Goal: Information Seeking & Learning: Check status

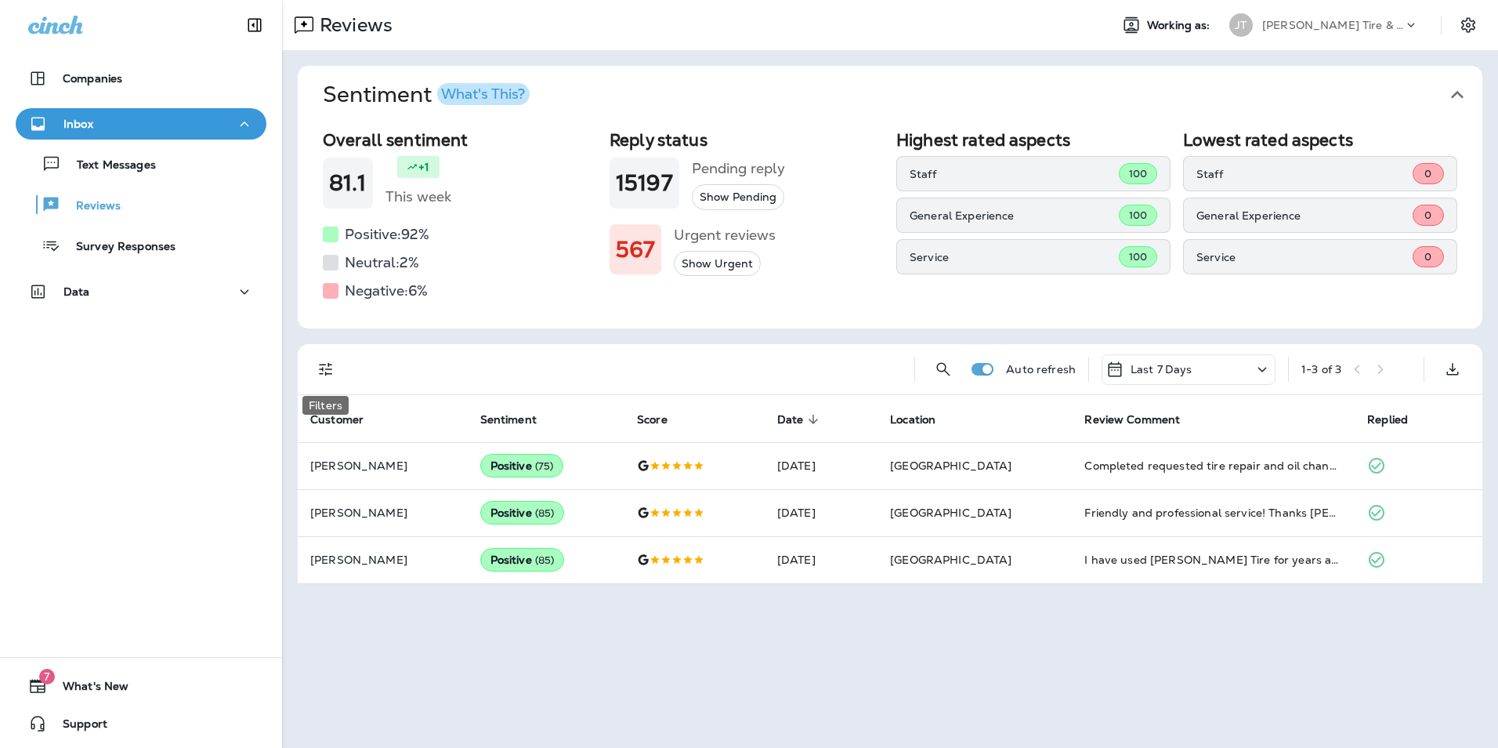
click at [330, 373] on icon "Filters" at bounding box center [326, 369] width 19 height 19
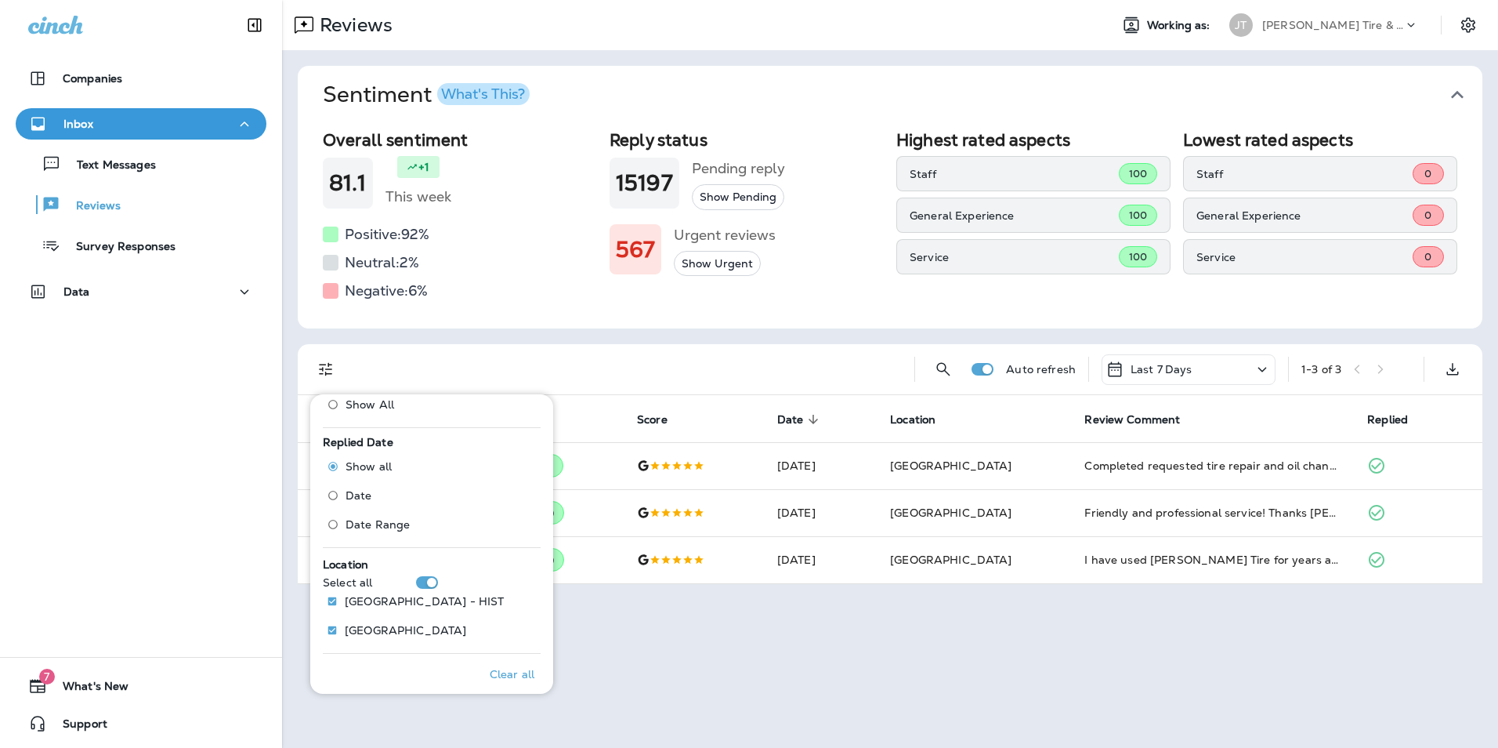
scroll to position [570, 0]
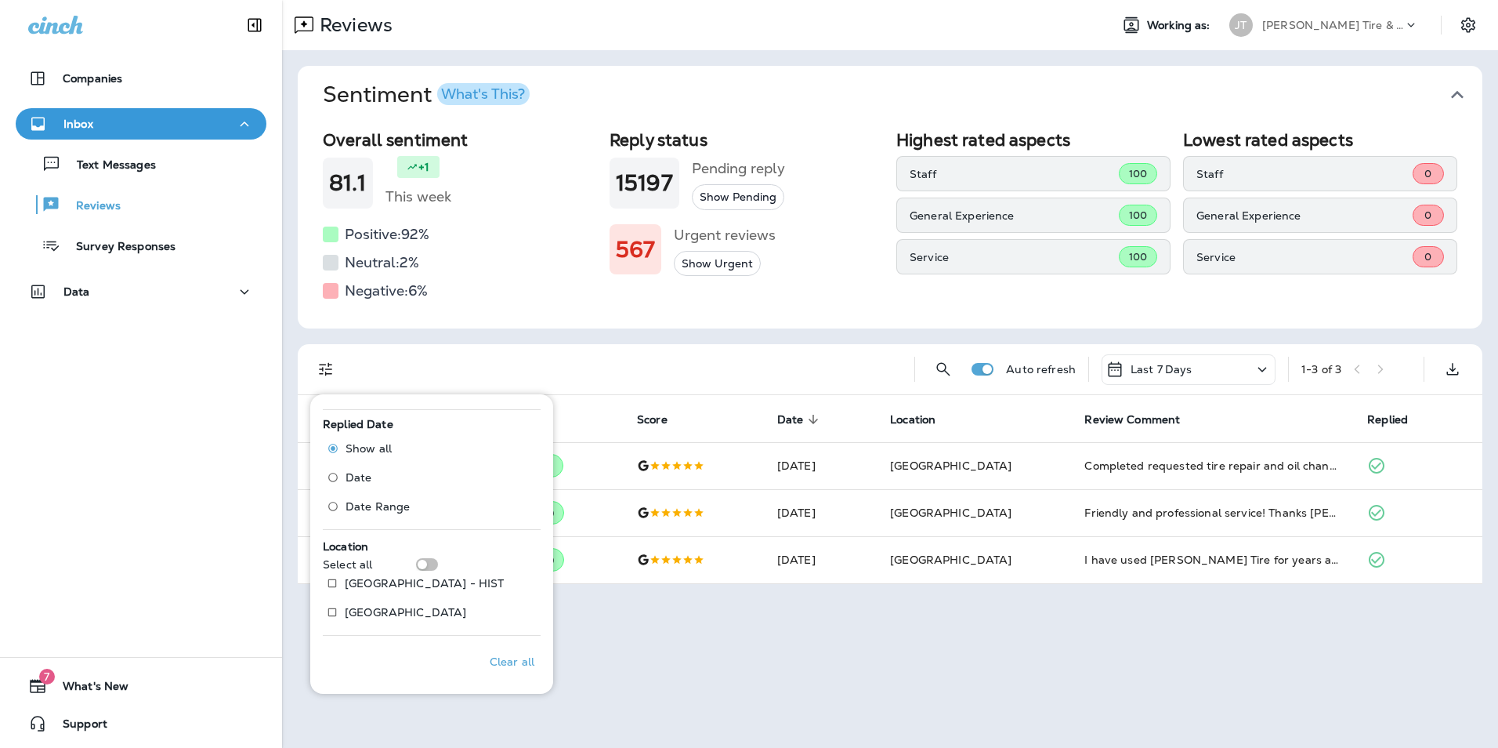
click at [605, 368] on div at bounding box center [628, 369] width 548 height 50
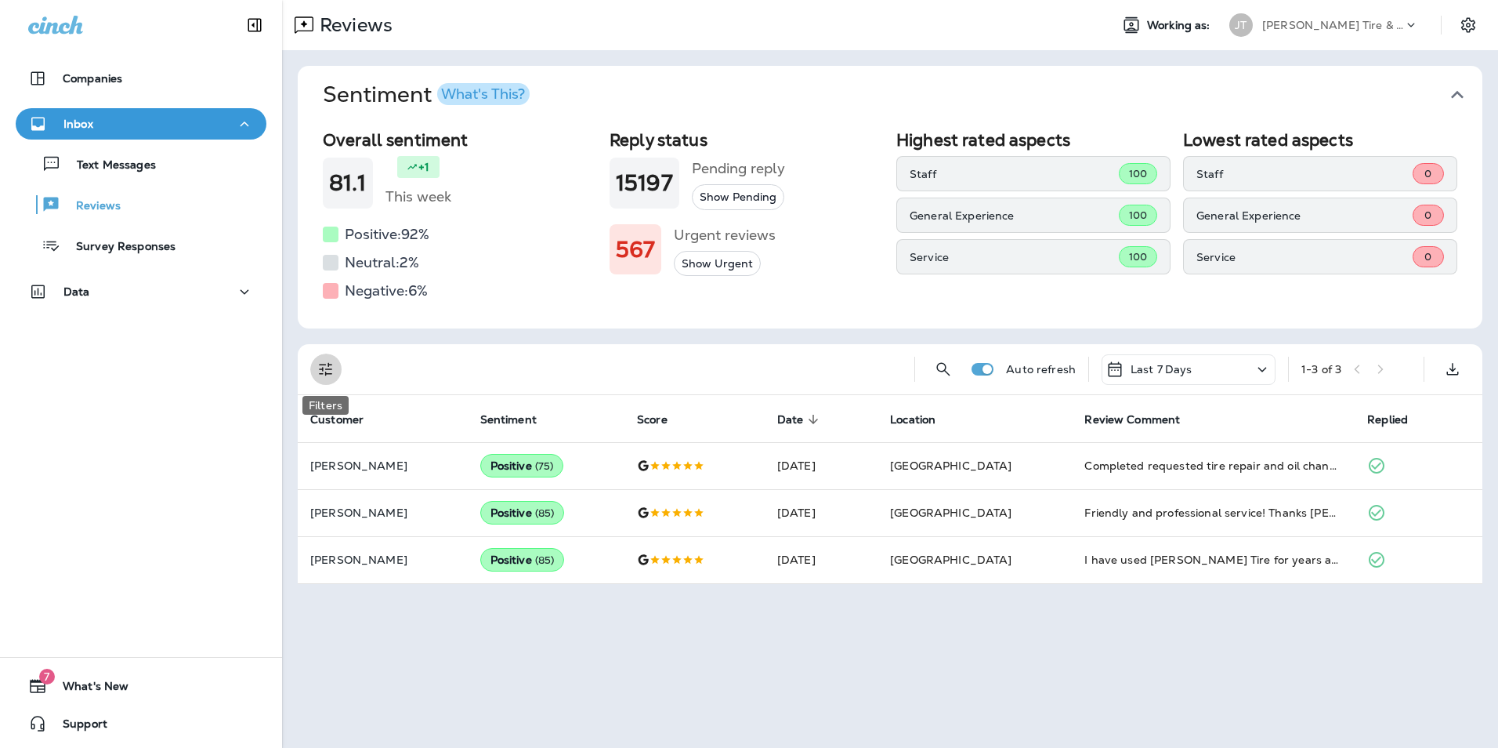
click at [328, 370] on icon "Filters" at bounding box center [326, 369] width 19 height 19
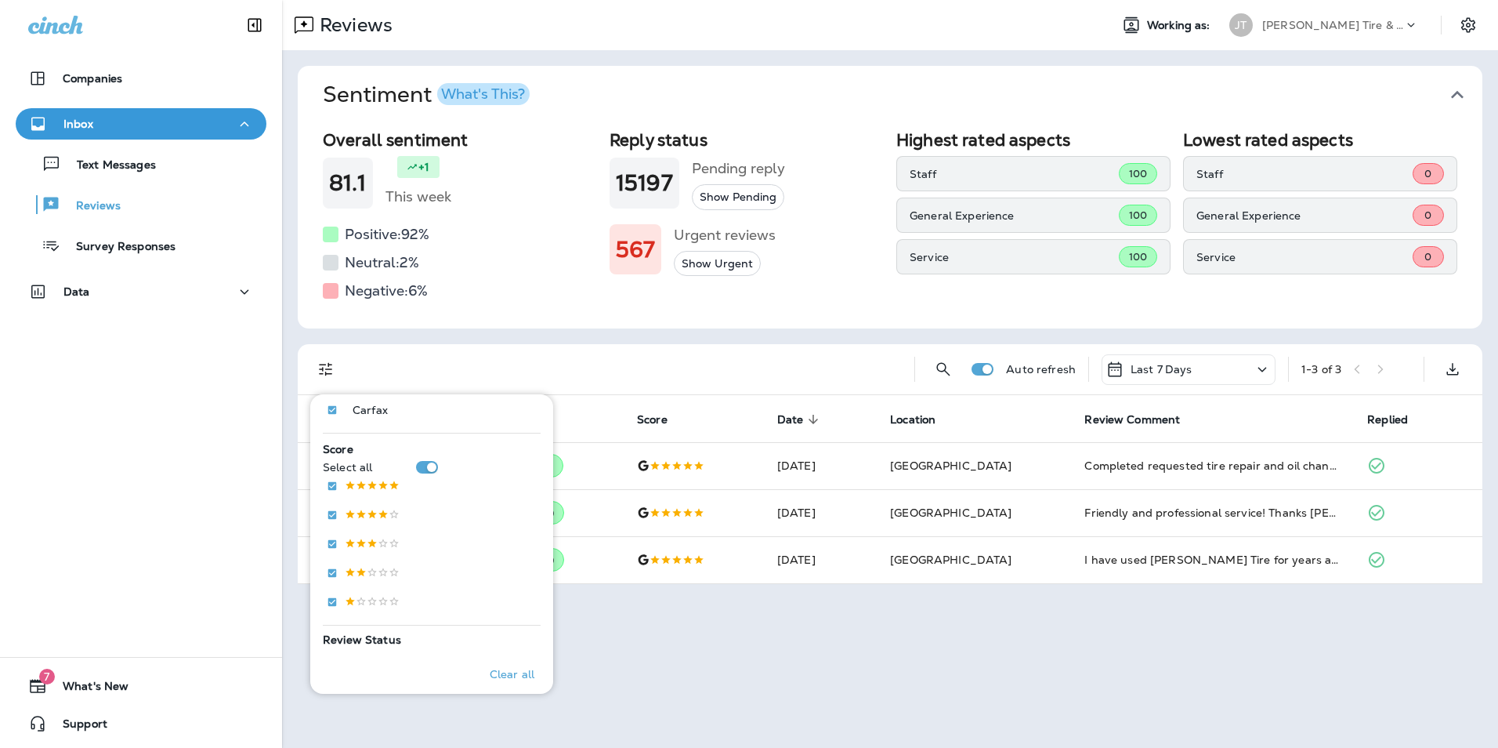
scroll to position [570, 0]
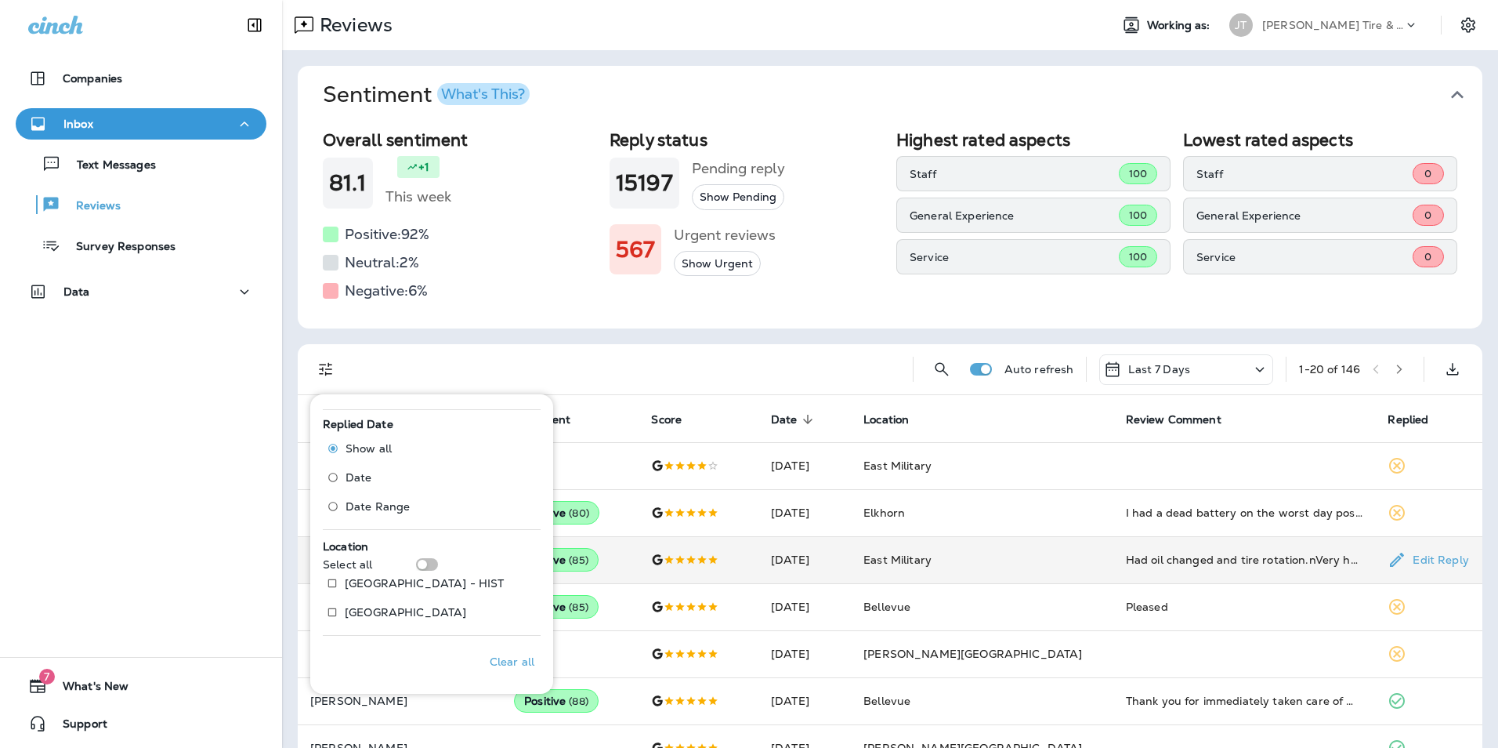
click at [639, 566] on td "Positive ( 85 )" at bounding box center [570, 559] width 137 height 47
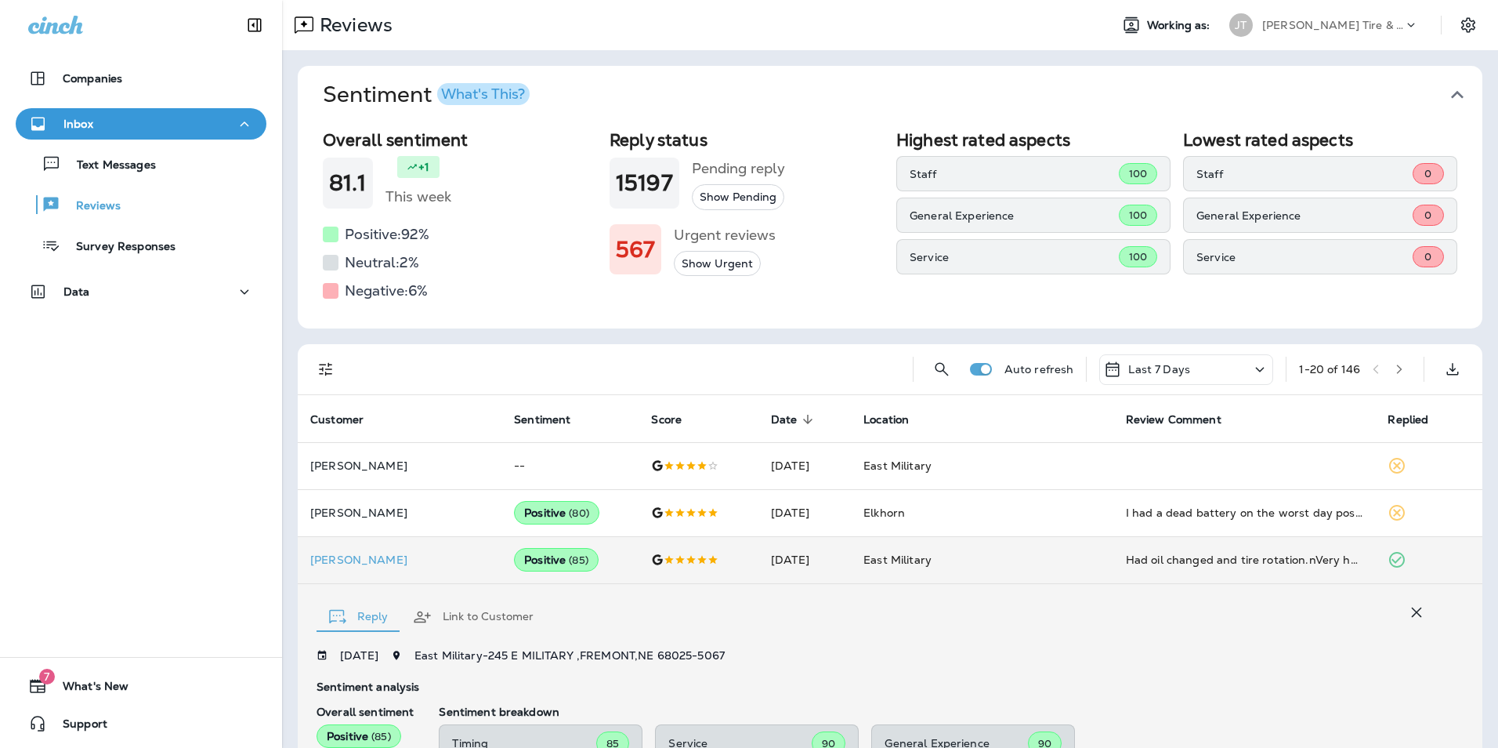
scroll to position [313, 0]
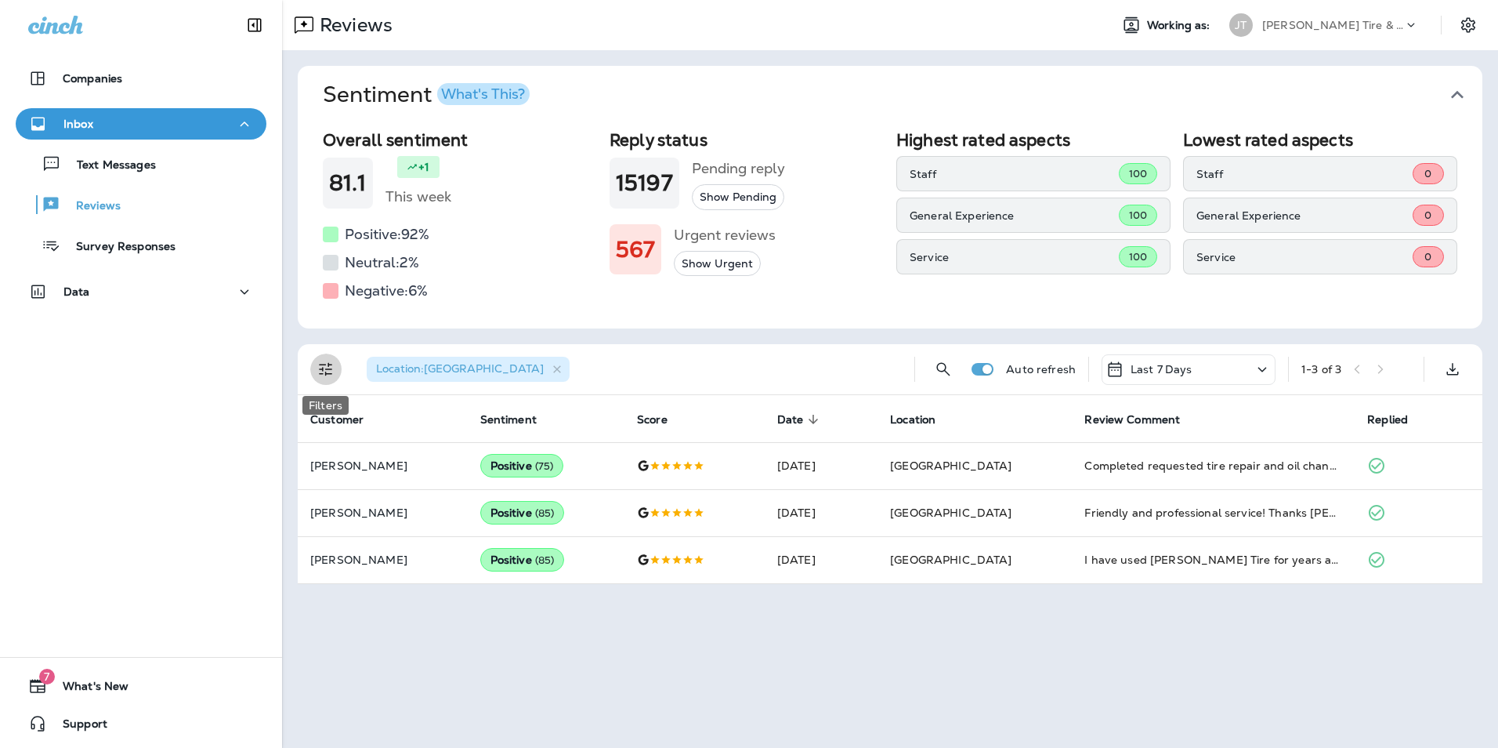
click at [333, 373] on icon "Filters" at bounding box center [326, 369] width 19 height 19
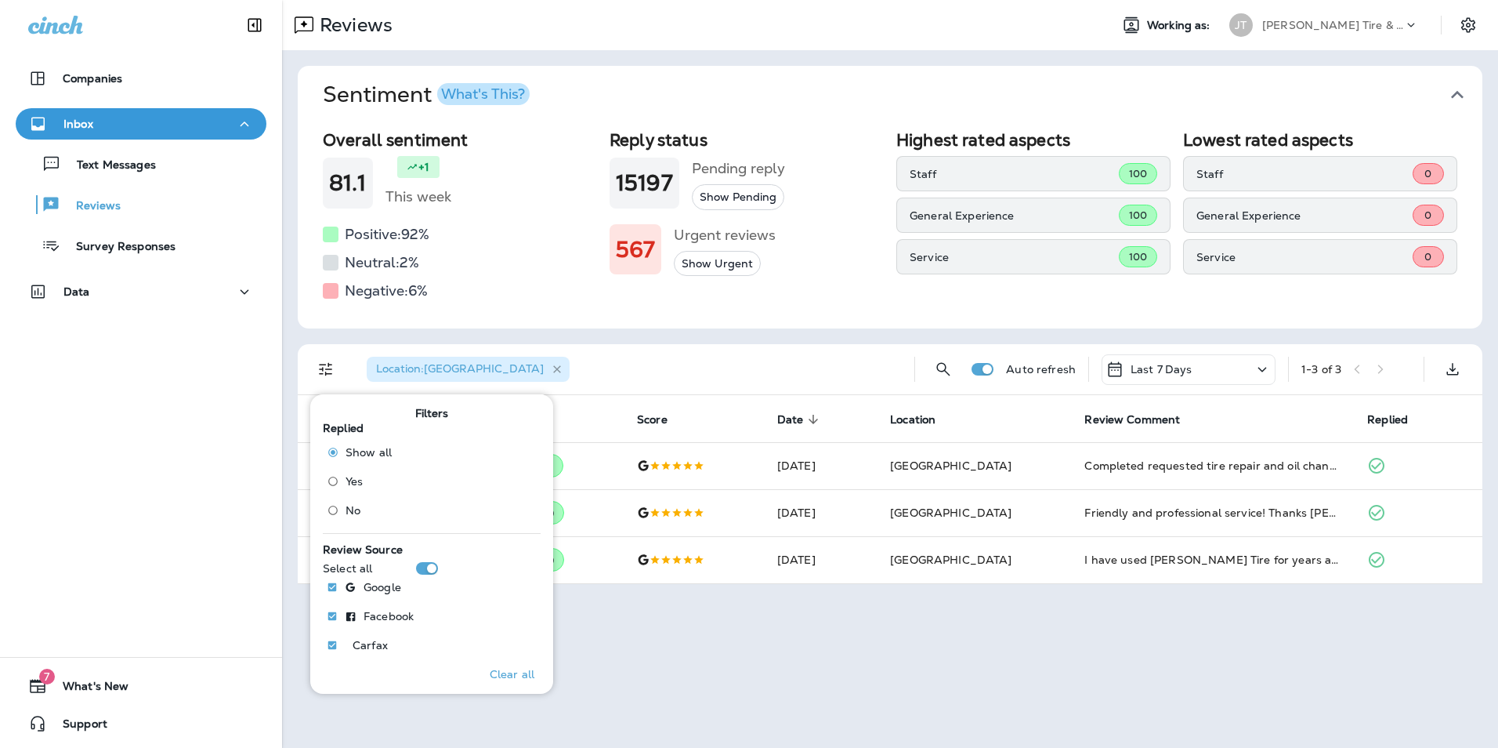
click at [551, 363] on icon "button" at bounding box center [557, 369] width 13 height 13
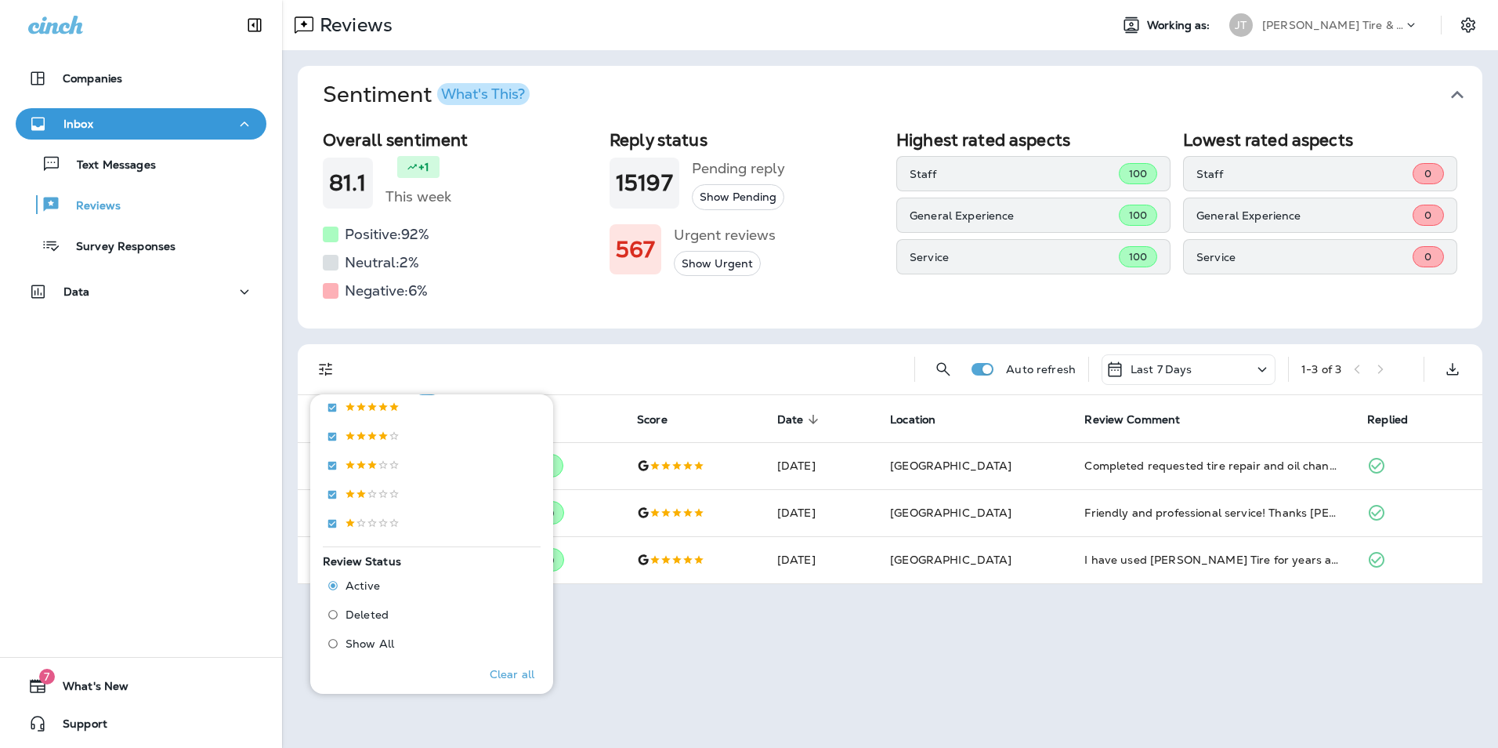
scroll to position [570, 0]
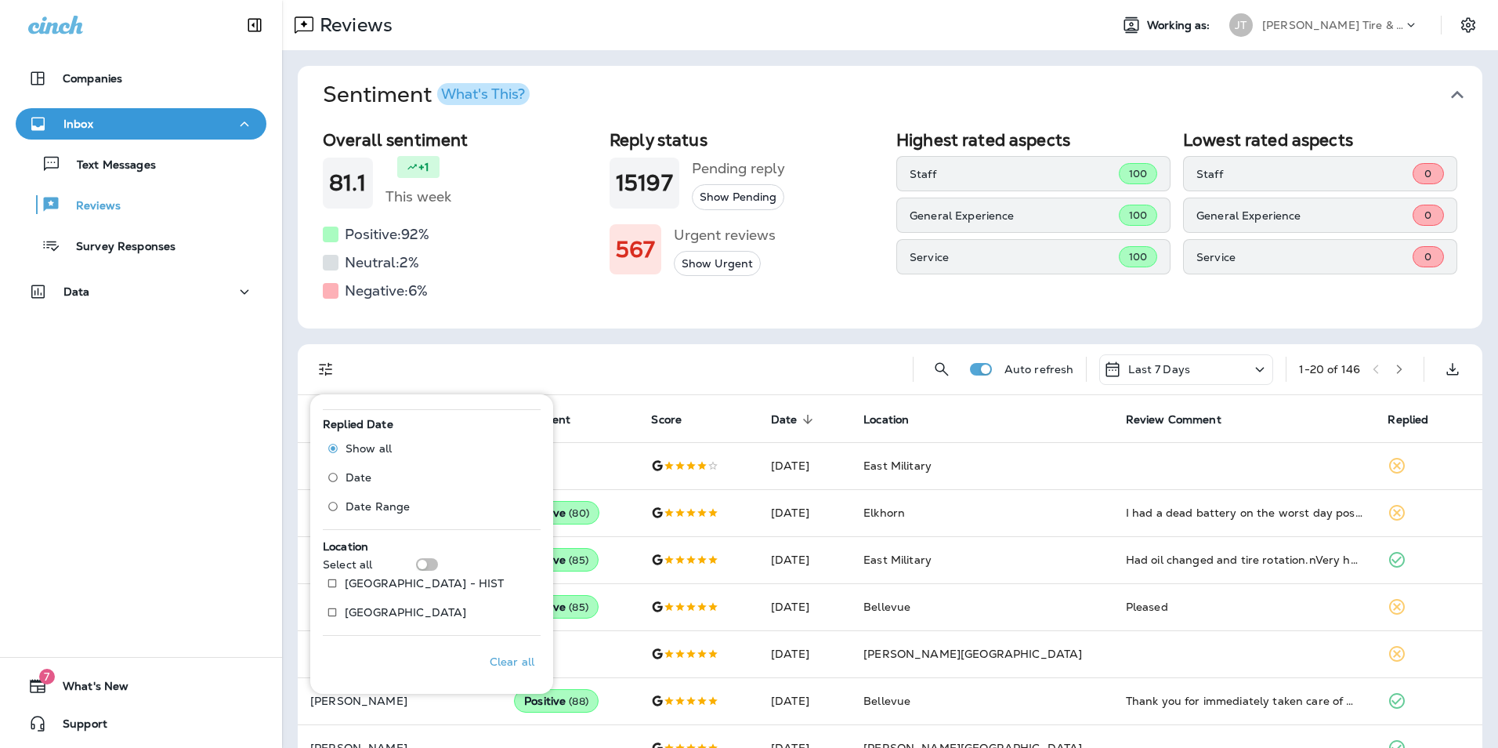
click at [91, 494] on div "Companies Inbox Text Messages Reviews Survey Responses Data 7 What's New Support" at bounding box center [141, 374] width 282 height 748
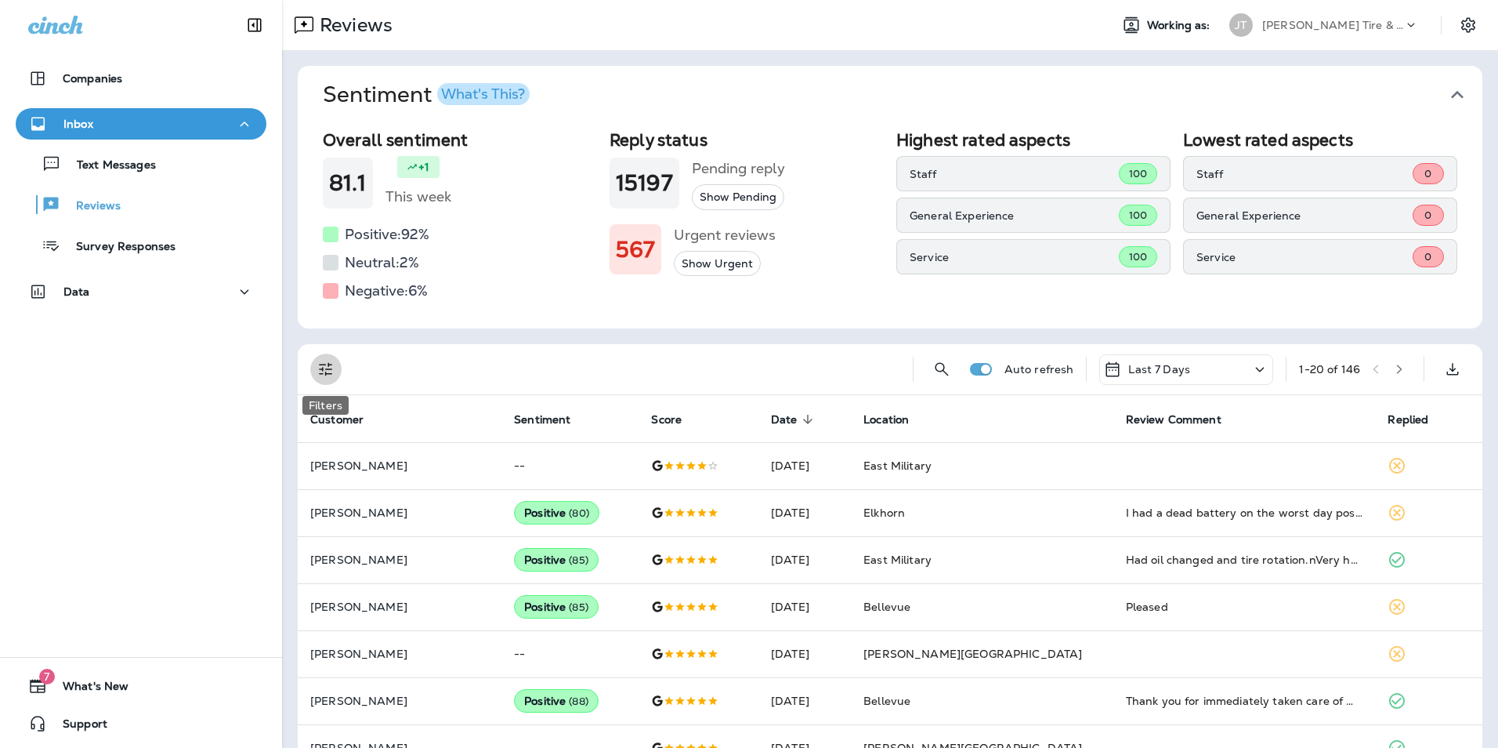
click at [330, 369] on icon "Filters" at bounding box center [325, 369] width 13 height 13
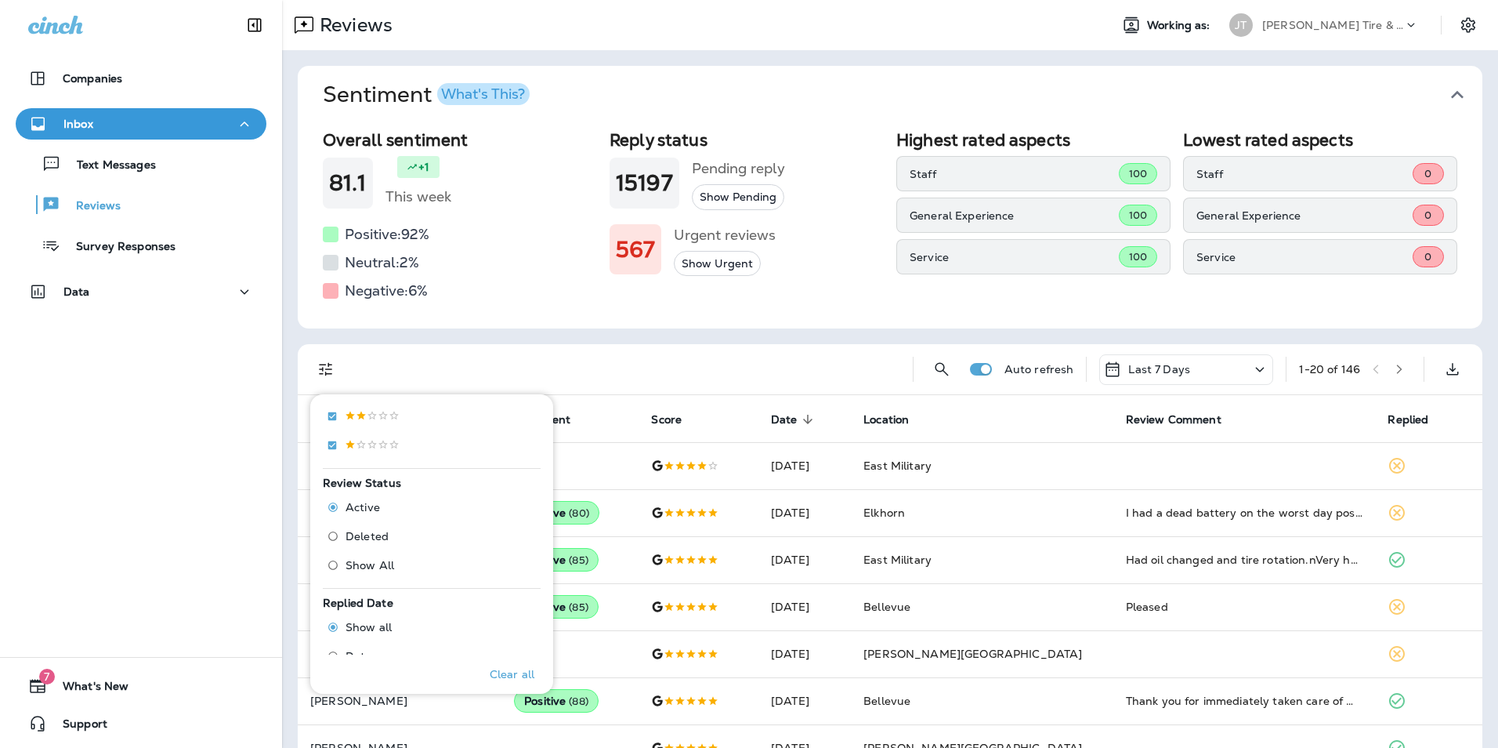
scroll to position [570, 0]
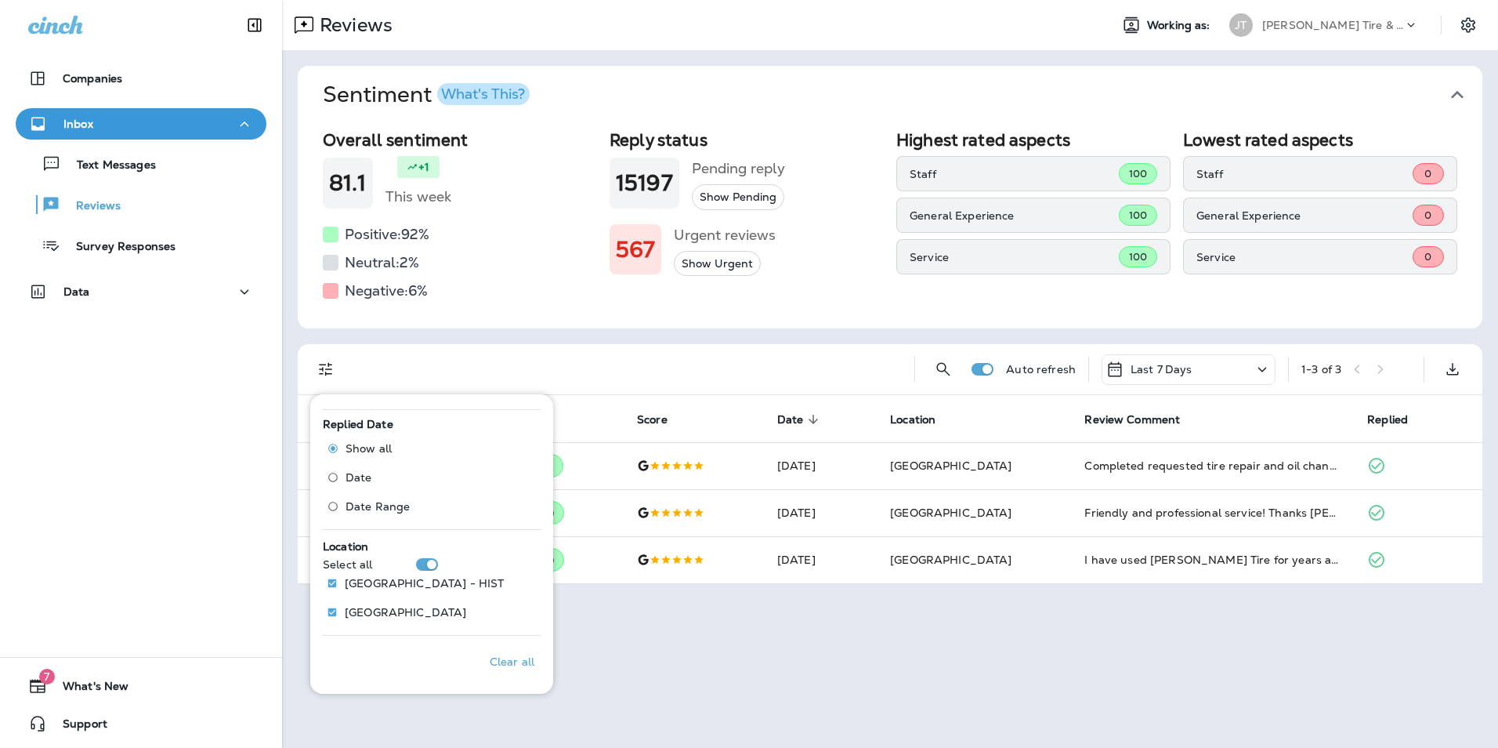
click at [148, 472] on div "Companies Inbox Text Messages Reviews Survey Responses Data 7 What's New Support" at bounding box center [141, 374] width 282 height 748
